Goal: Information Seeking & Learning: Learn about a topic

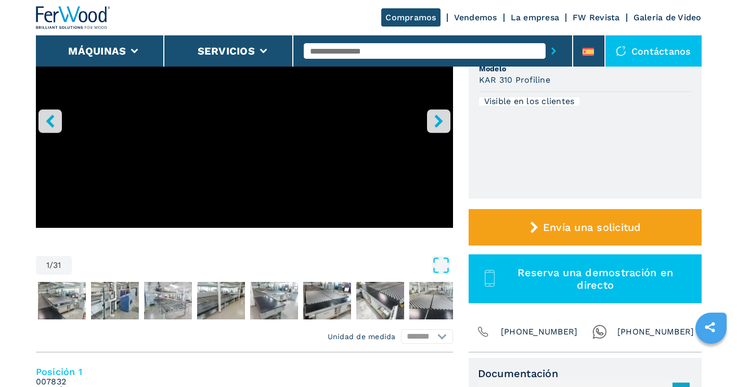
scroll to position [104, 0]
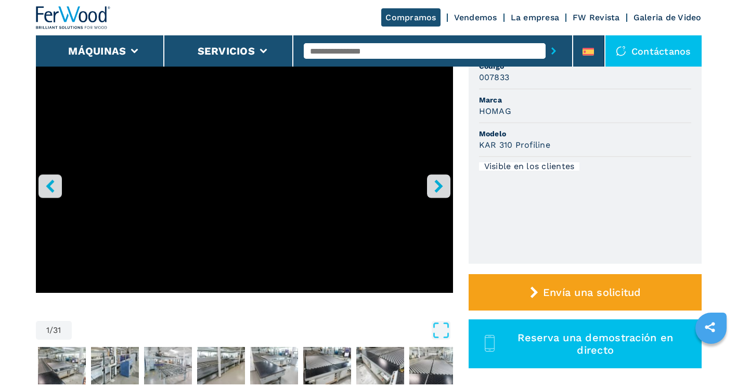
click at [435, 186] on icon "right-button" at bounding box center [438, 185] width 13 height 13
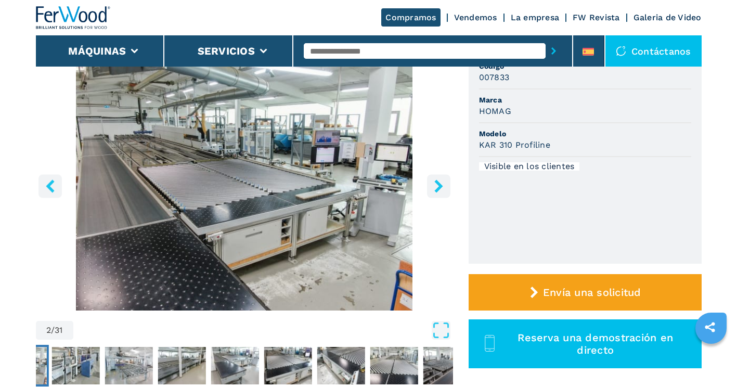
click at [435, 186] on icon "right-button" at bounding box center [438, 185] width 13 height 13
click at [438, 181] on icon "right-button" at bounding box center [438, 185] width 8 height 13
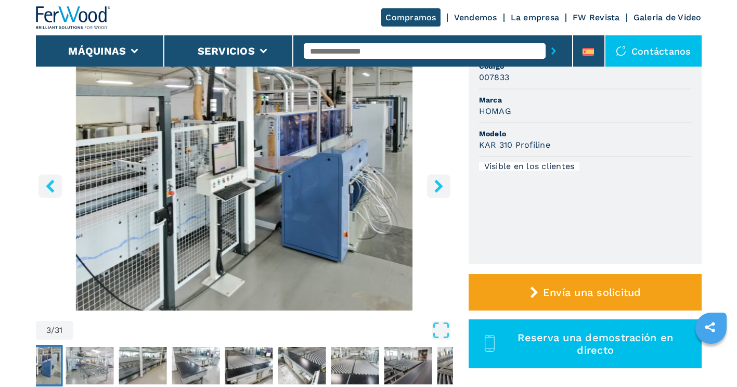
click at [438, 181] on icon "right-button" at bounding box center [438, 185] width 8 height 13
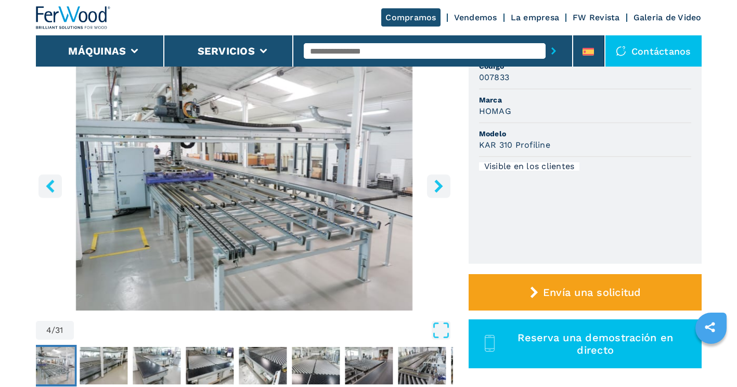
click at [438, 181] on icon "right-button" at bounding box center [438, 185] width 8 height 13
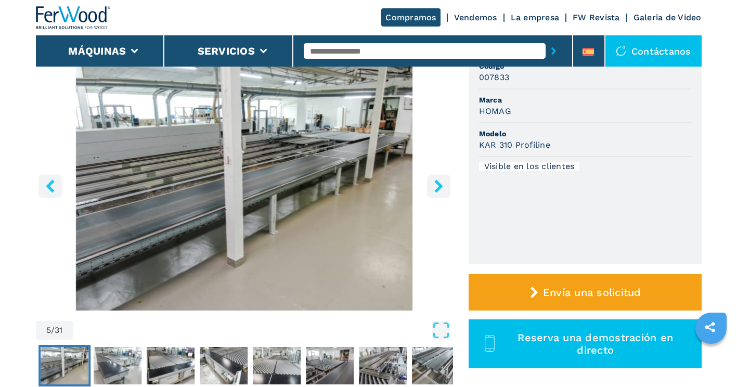
click at [438, 181] on icon "right-button" at bounding box center [438, 185] width 8 height 13
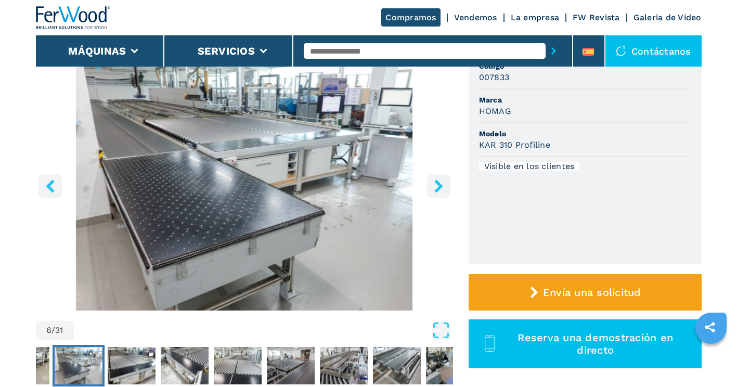
click at [438, 181] on icon "right-button" at bounding box center [438, 185] width 8 height 13
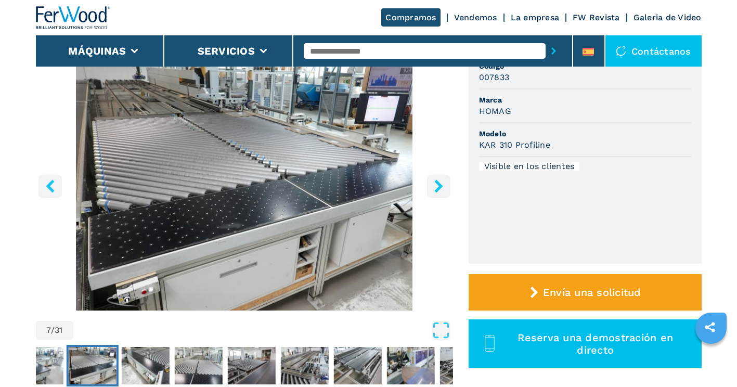
click at [438, 181] on icon "right-button" at bounding box center [438, 185] width 8 height 13
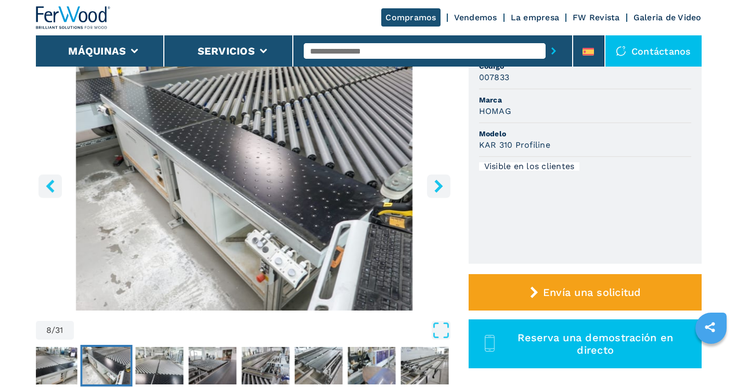
click at [438, 181] on icon "right-button" at bounding box center [438, 185] width 8 height 13
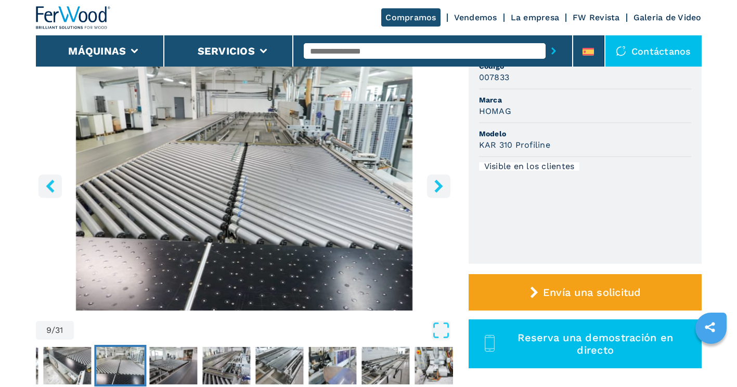
click at [438, 181] on icon "right-button" at bounding box center [438, 185] width 8 height 13
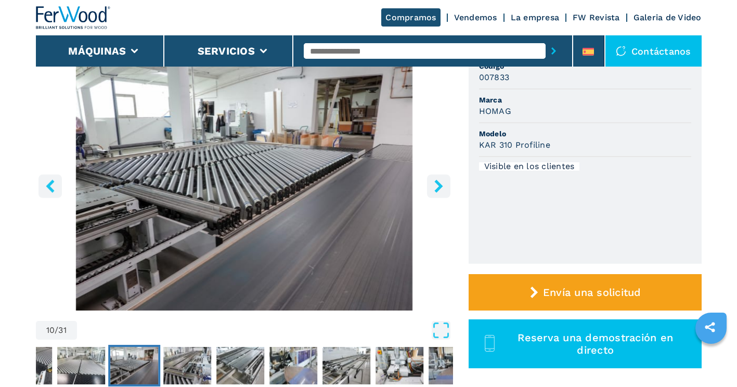
click at [438, 181] on icon "right-button" at bounding box center [438, 185] width 8 height 13
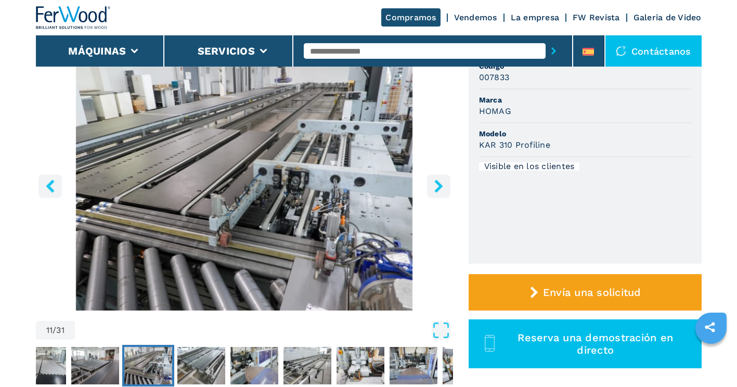
click at [442, 176] on button "right-button" at bounding box center [438, 185] width 23 height 23
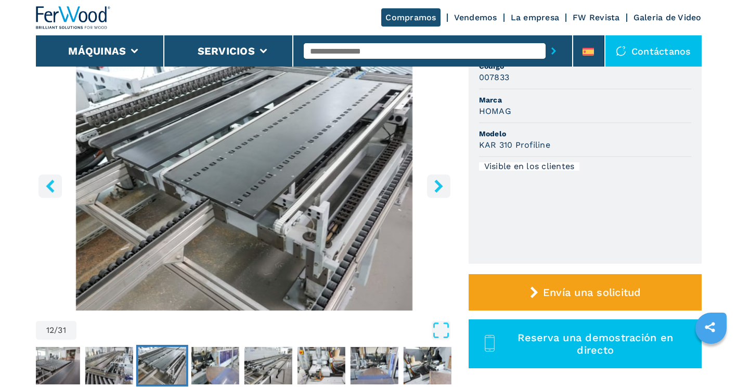
click at [55, 184] on icon "left-button" at bounding box center [50, 185] width 13 height 13
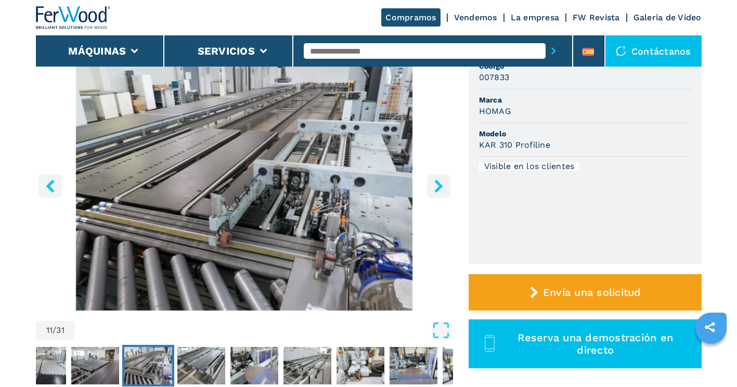
click at [55, 184] on icon "left-button" at bounding box center [50, 185] width 13 height 13
click at [55, 183] on icon "left-button" at bounding box center [50, 185] width 13 height 13
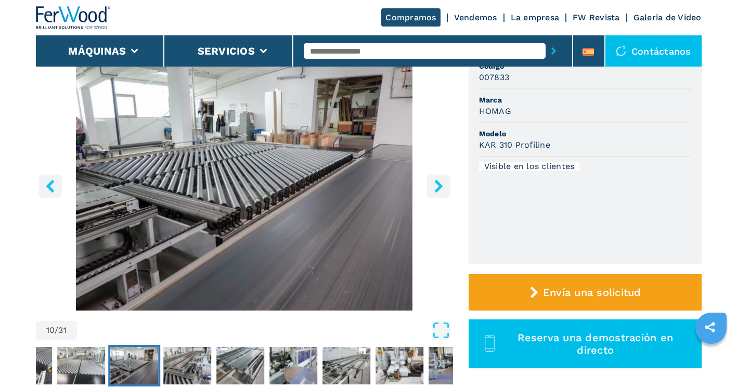
click at [55, 183] on icon "left-button" at bounding box center [50, 185] width 13 height 13
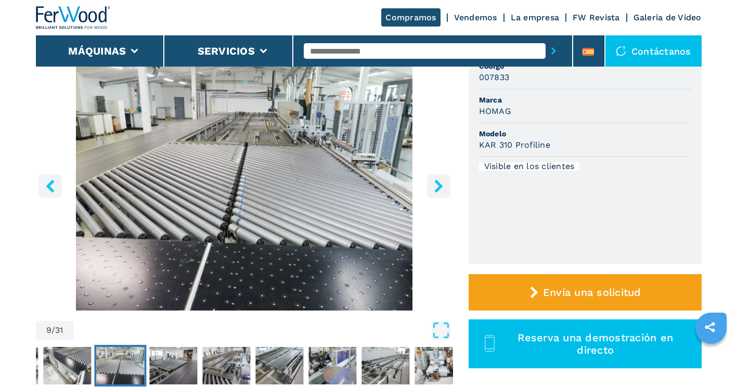
click at [55, 183] on icon "left-button" at bounding box center [50, 185] width 13 height 13
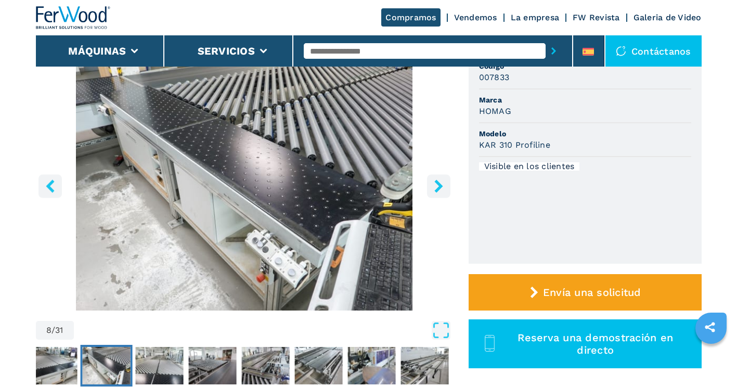
click at [55, 183] on icon "left-button" at bounding box center [50, 185] width 13 height 13
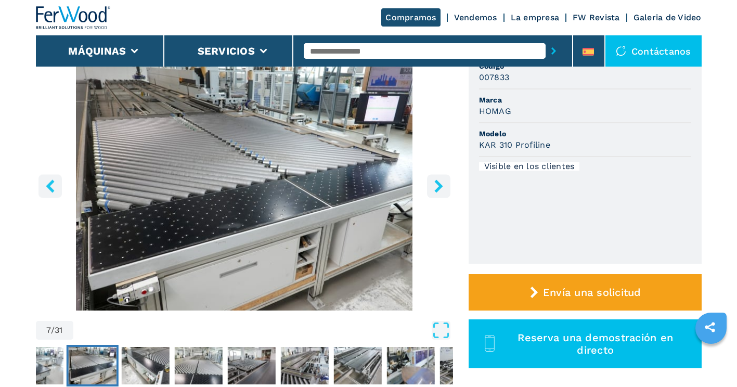
click at [55, 183] on icon "left-button" at bounding box center [50, 185] width 13 height 13
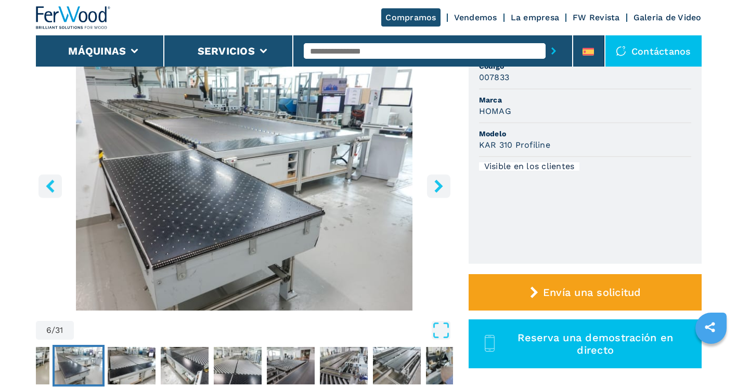
click at [55, 183] on icon "left-button" at bounding box center [50, 185] width 13 height 13
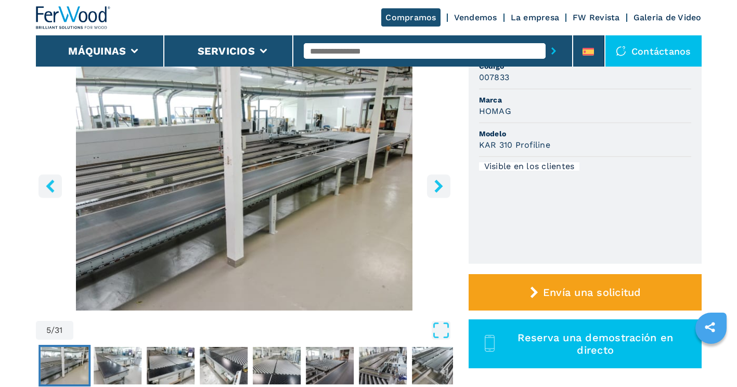
click at [55, 183] on icon "left-button" at bounding box center [50, 185] width 13 height 13
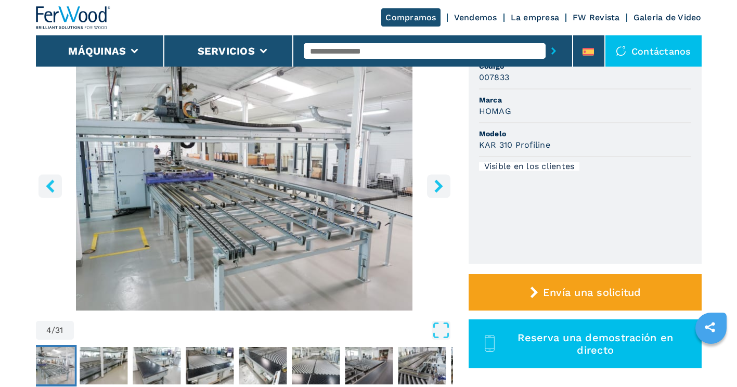
click at [55, 183] on icon "left-button" at bounding box center [50, 185] width 13 height 13
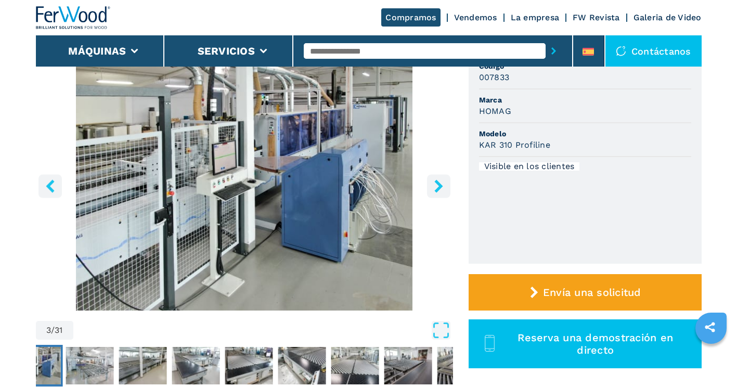
click at [55, 183] on icon "left-button" at bounding box center [50, 185] width 13 height 13
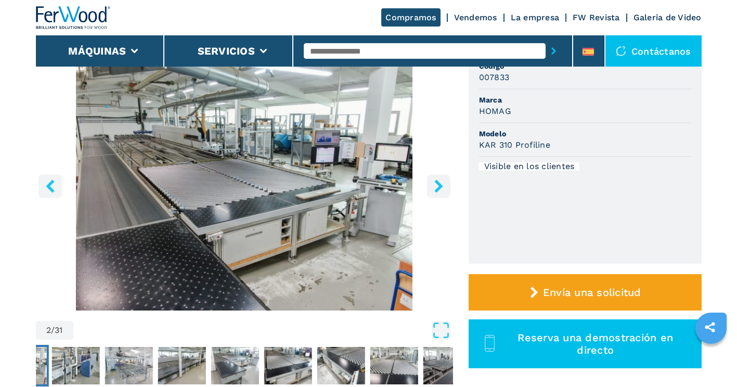
click at [55, 183] on icon "left-button" at bounding box center [50, 185] width 13 height 13
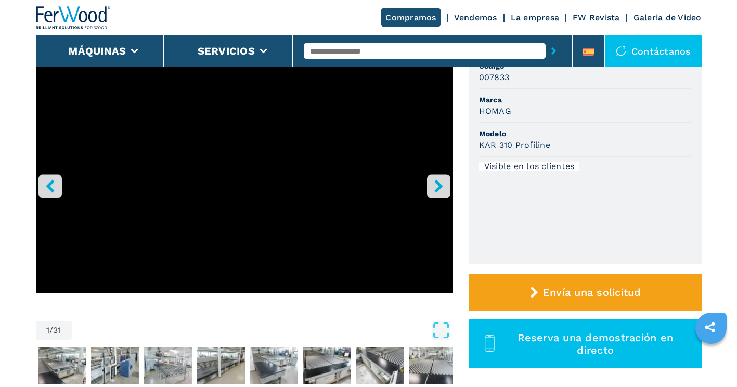
click at [55, 183] on icon "left-button" at bounding box center [50, 185] width 13 height 13
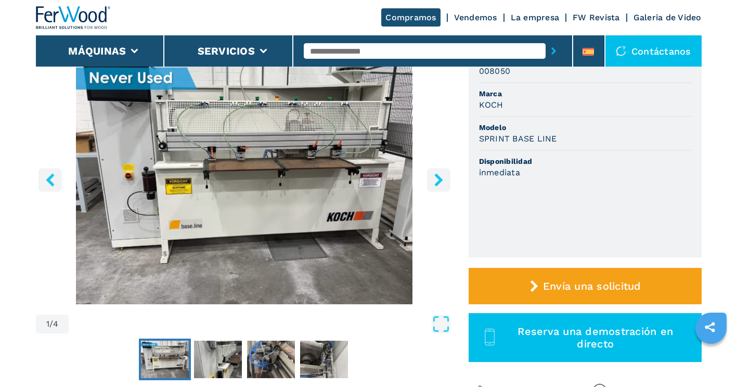
scroll to position [104, 0]
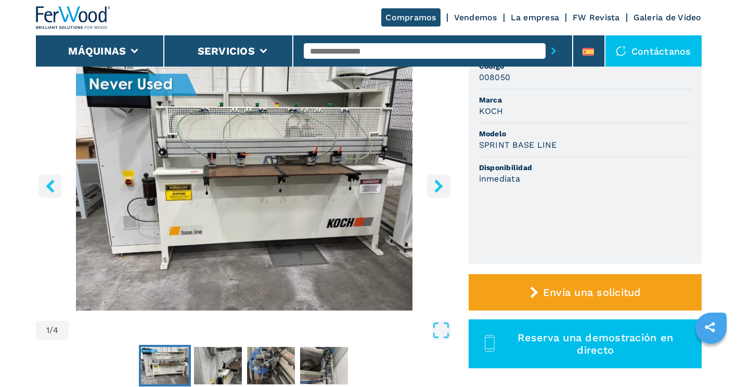
click at [431, 189] on button "right-button" at bounding box center [438, 185] width 23 height 23
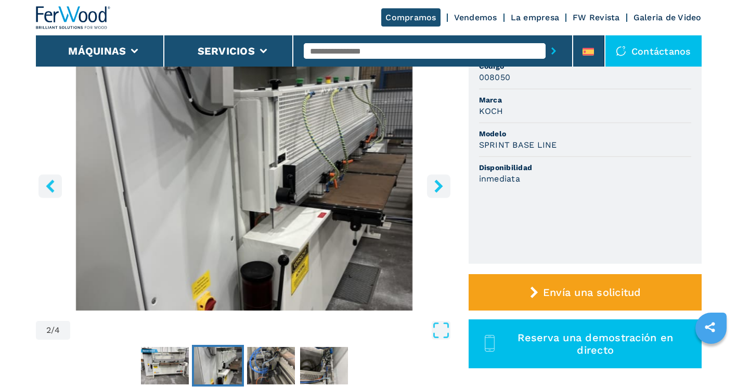
click at [431, 189] on button "right-button" at bounding box center [438, 185] width 23 height 23
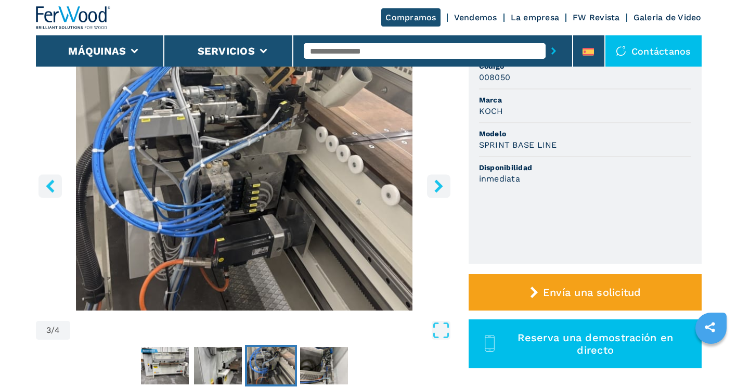
click at [432, 189] on icon "right-button" at bounding box center [438, 185] width 13 height 13
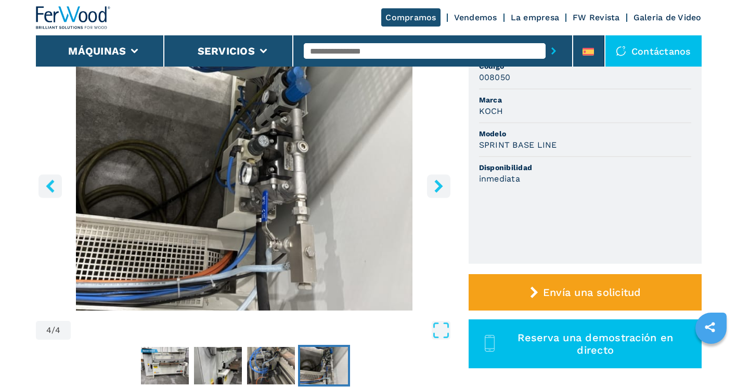
click at [432, 189] on icon "right-button" at bounding box center [438, 185] width 13 height 13
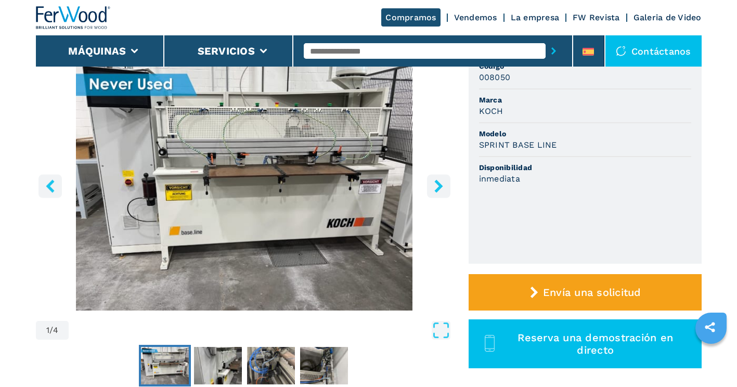
click at [432, 189] on icon "right-button" at bounding box center [438, 185] width 13 height 13
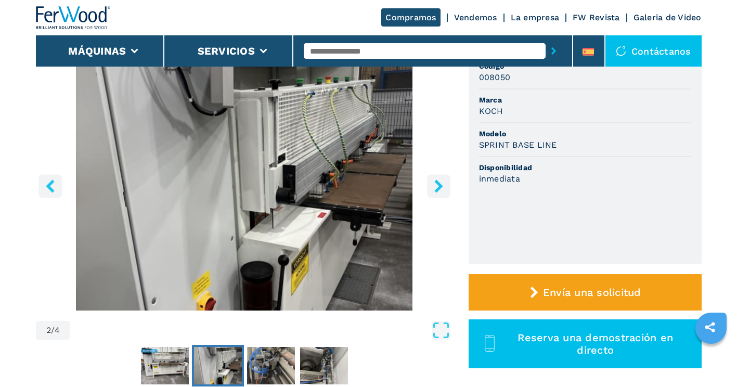
click at [432, 189] on icon "right-button" at bounding box center [438, 185] width 13 height 13
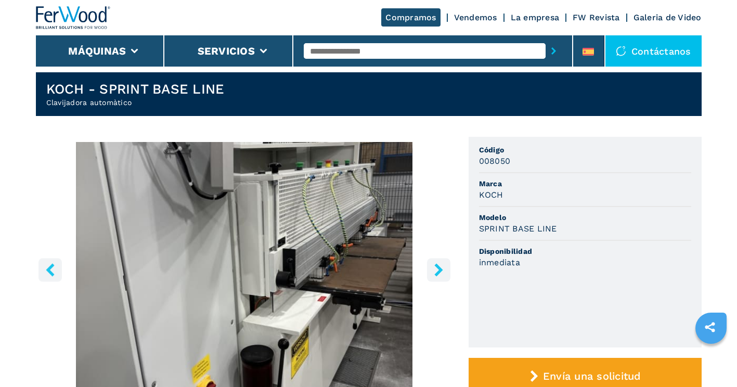
scroll to position [0, 0]
